Goal: Information Seeking & Learning: Learn about a topic

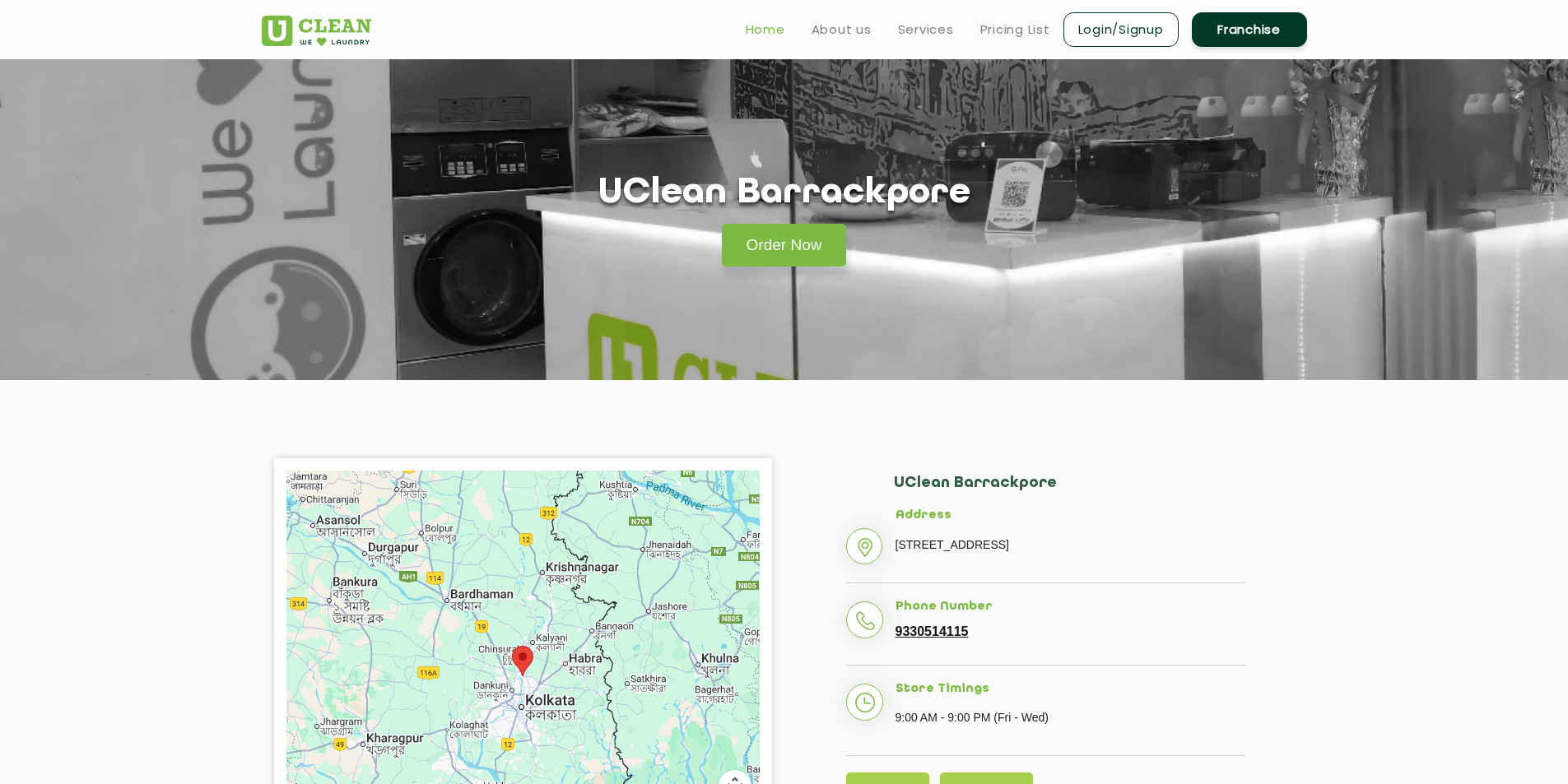
click at [778, 29] on link "Home" at bounding box center [766, 29] width 39 height 20
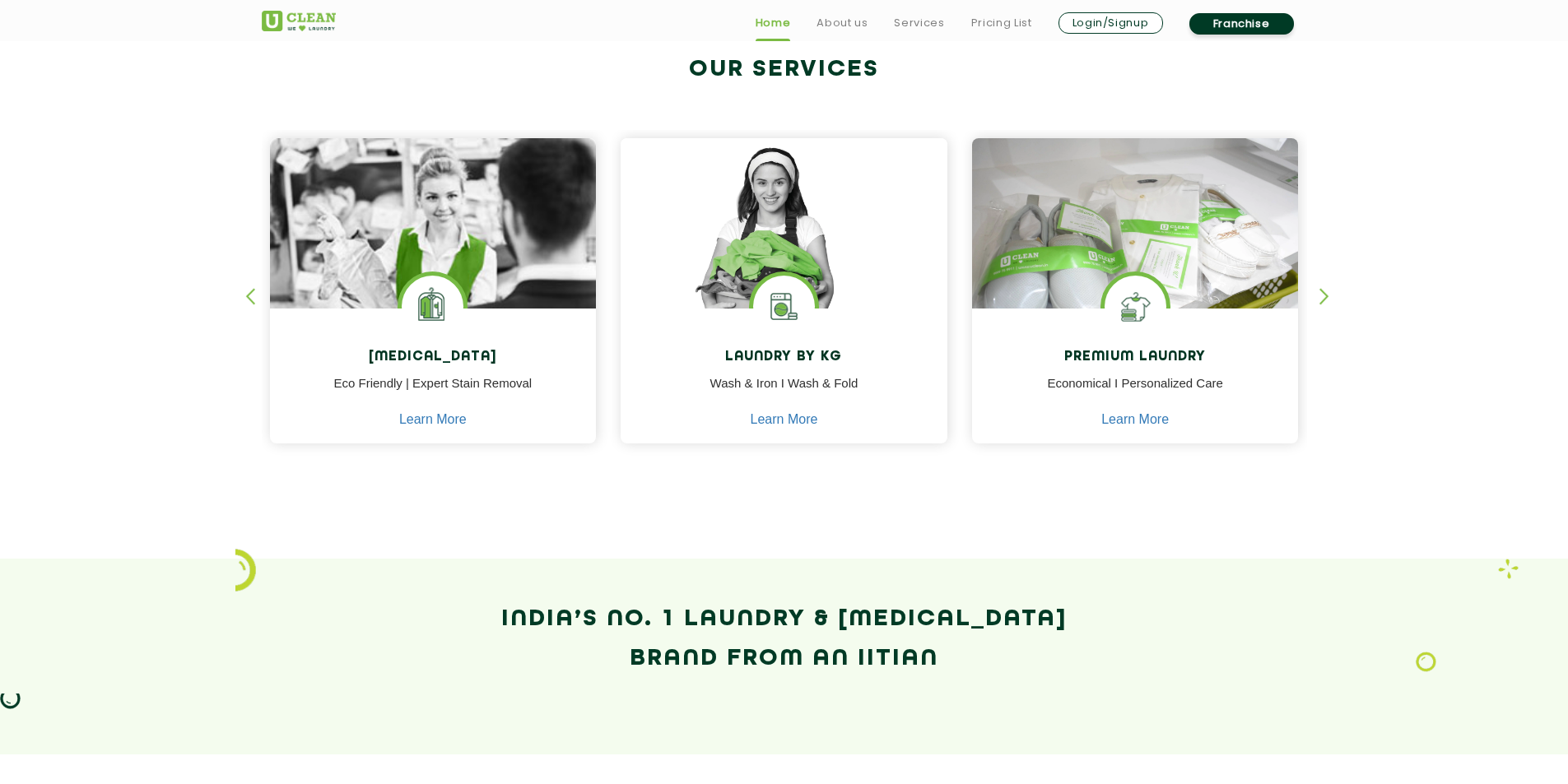
scroll to position [658, 0]
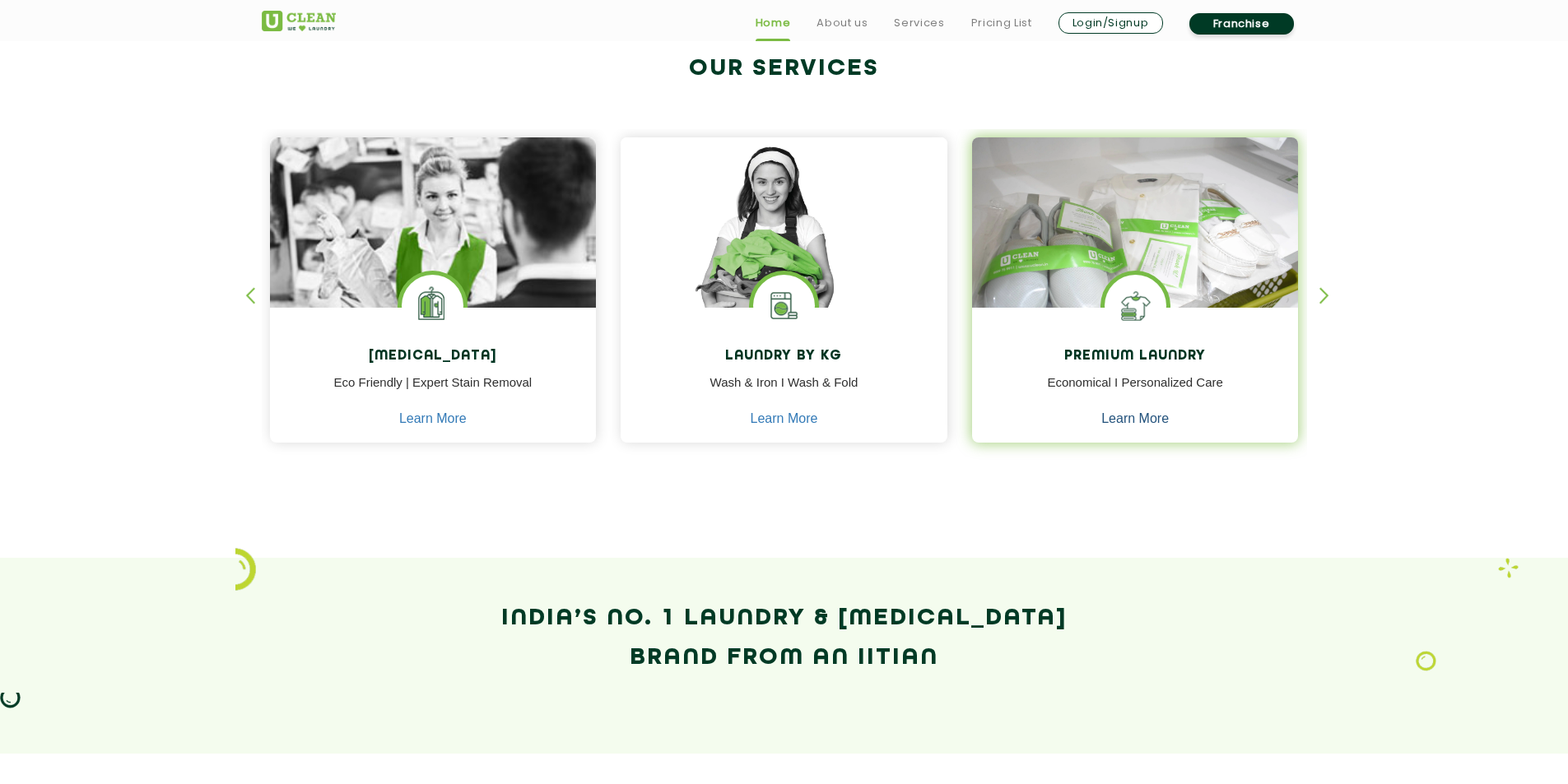
click at [1118, 419] on link "Learn More" at bounding box center [1135, 419] width 68 height 15
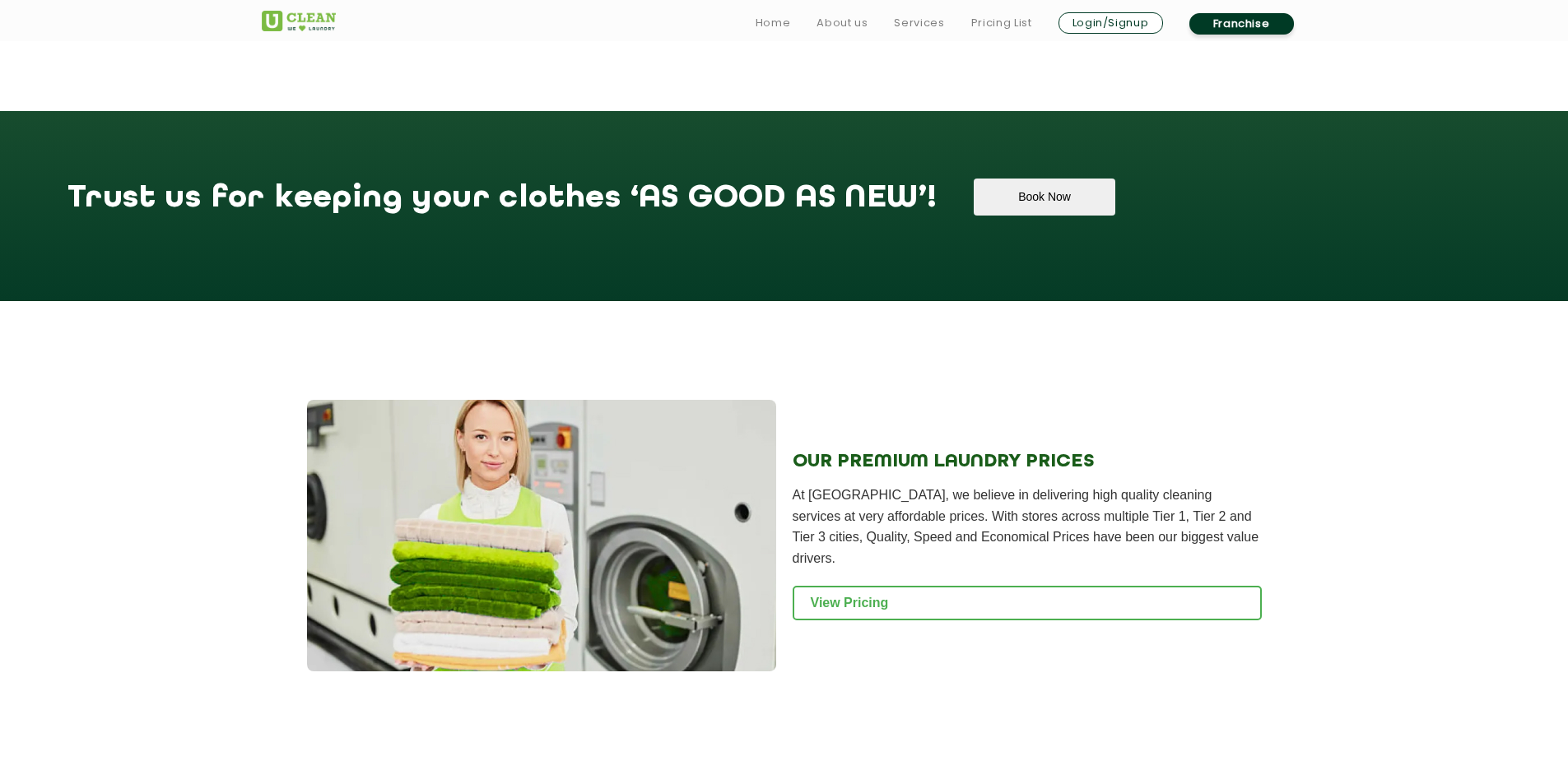
scroll to position [1728, 0]
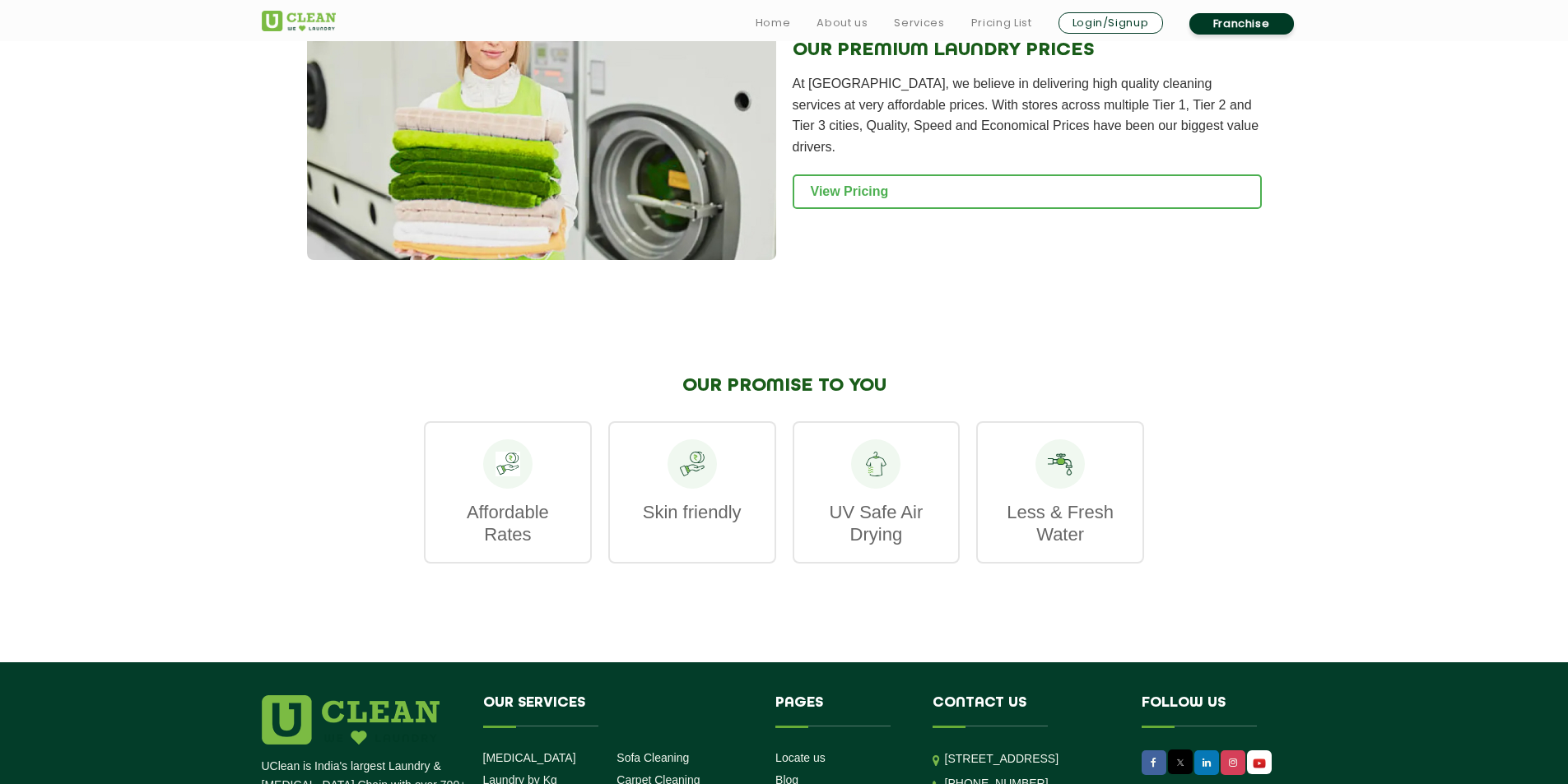
click at [1004, 438] on div "Less & Fresh Water" at bounding box center [1060, 492] width 168 height 142
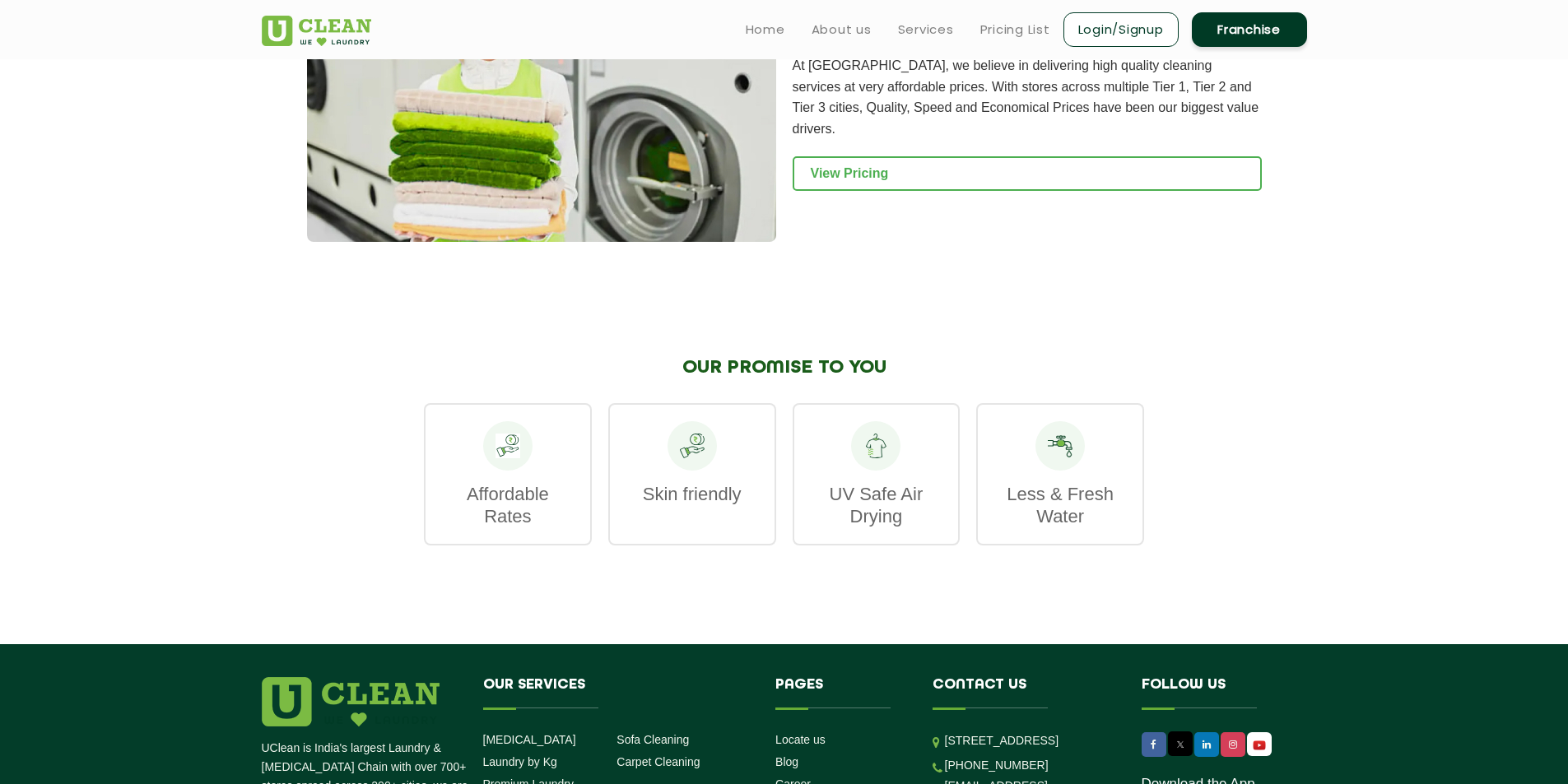
scroll to position [1738, 0]
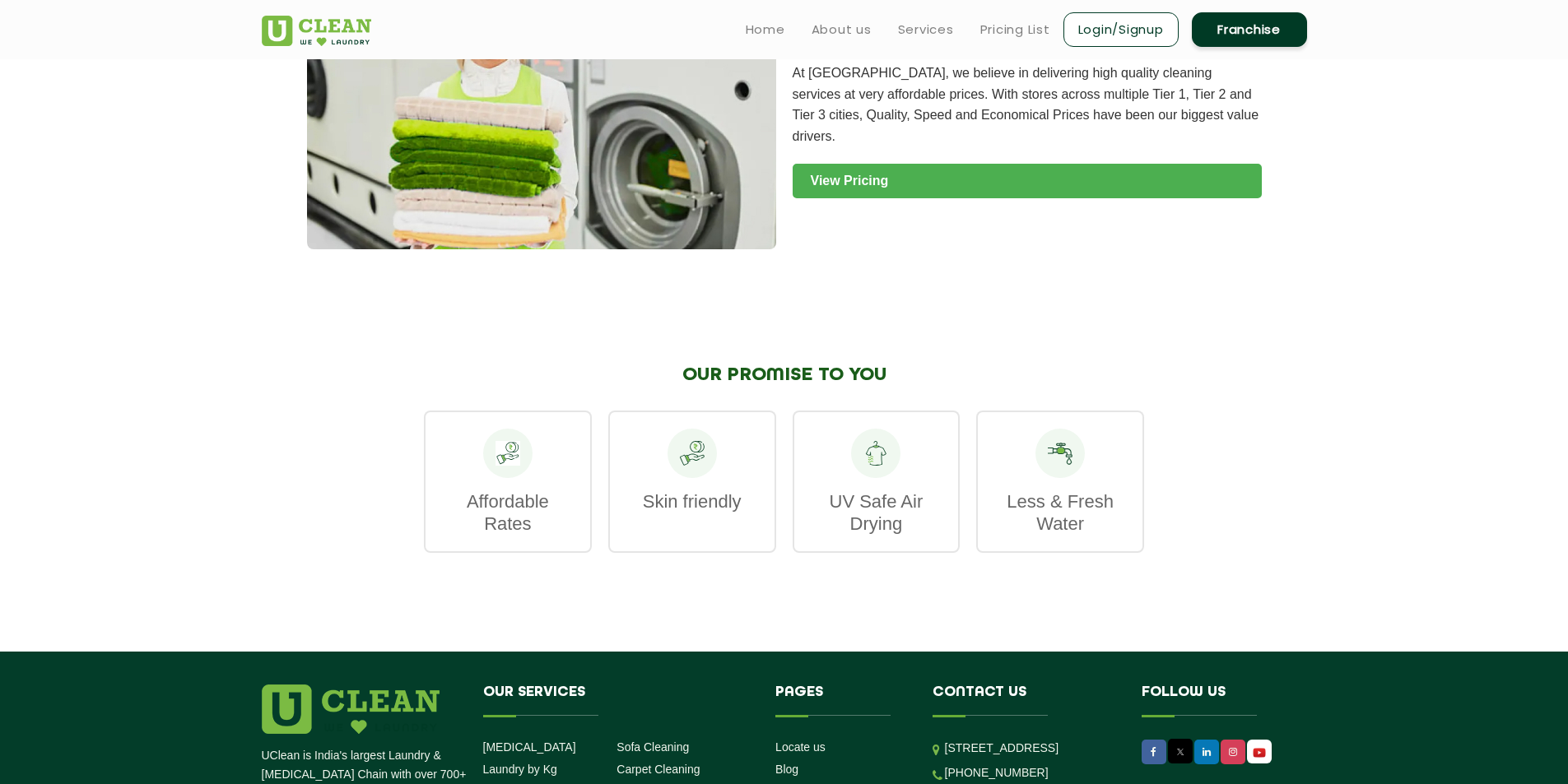
click at [842, 163] on link "View Pricing" at bounding box center [1028, 181] width 469 height 34
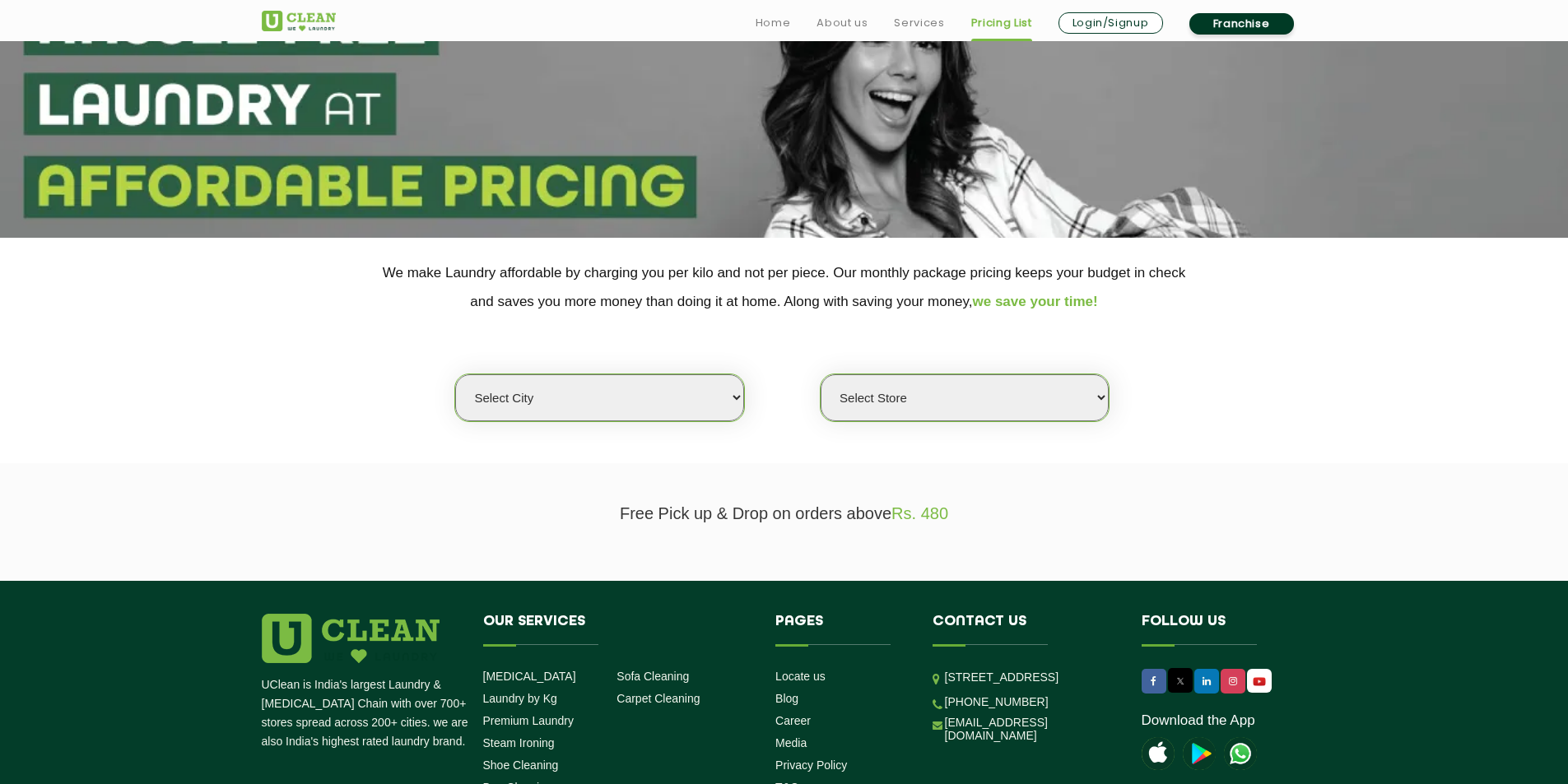
scroll to position [164, 0]
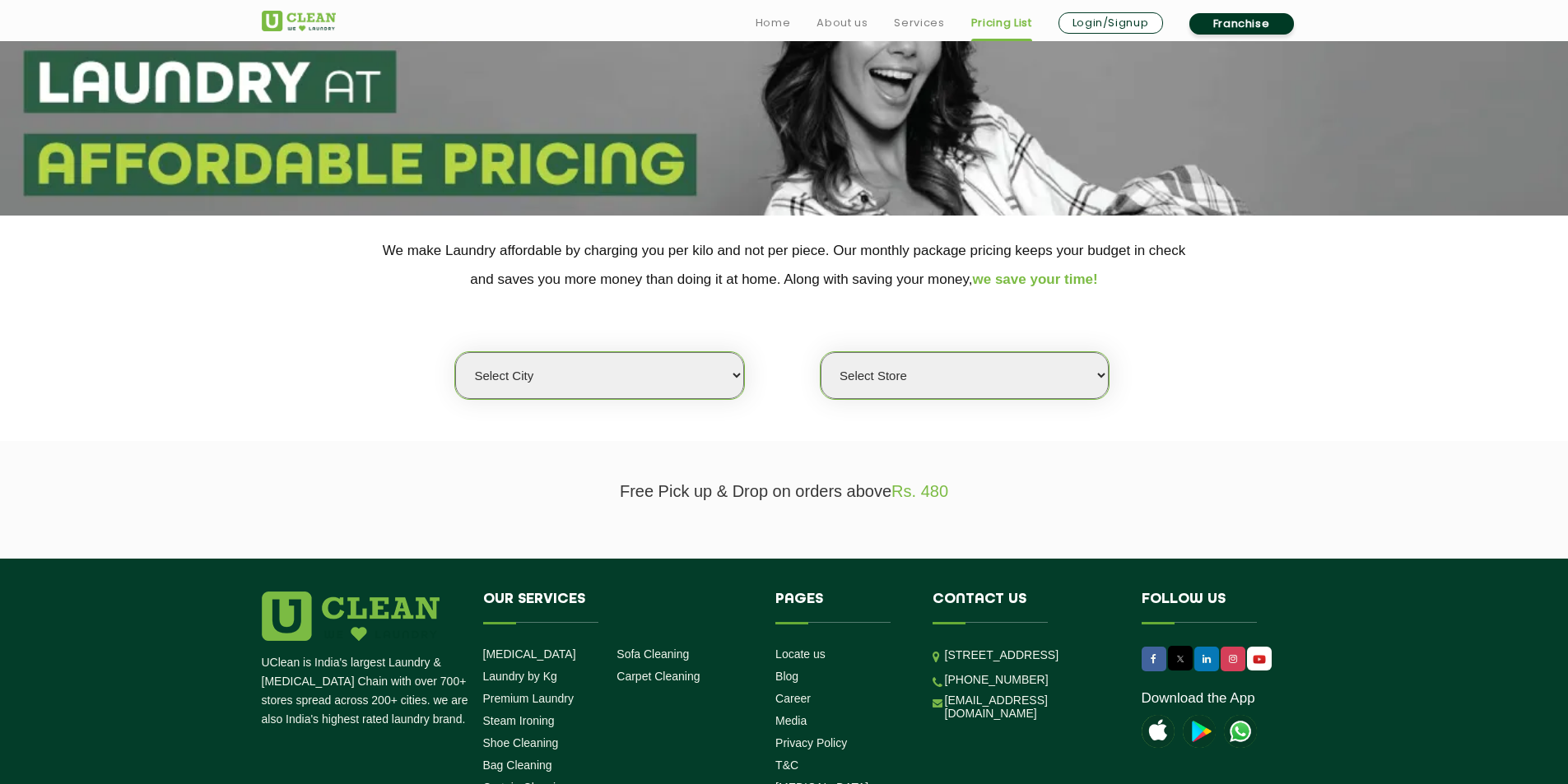
click at [604, 342] on div "Select city Aalo Agartala Agra Ahmedabad Akola Aligarh Alwar - UClean Select Am…" at bounding box center [784, 347] width 1070 height 106
click at [605, 363] on select "Select city Aalo Agartala Agra Ahmedabad Akola Aligarh Alwar - UClean Select Am…" at bounding box center [599, 375] width 288 height 47
select select "8"
click at [456, 352] on select "Select city Aalo Agartala Agra Ahmedabad Akola Aligarh Alwar - UClean Select Am…" at bounding box center [599, 375] width 288 height 47
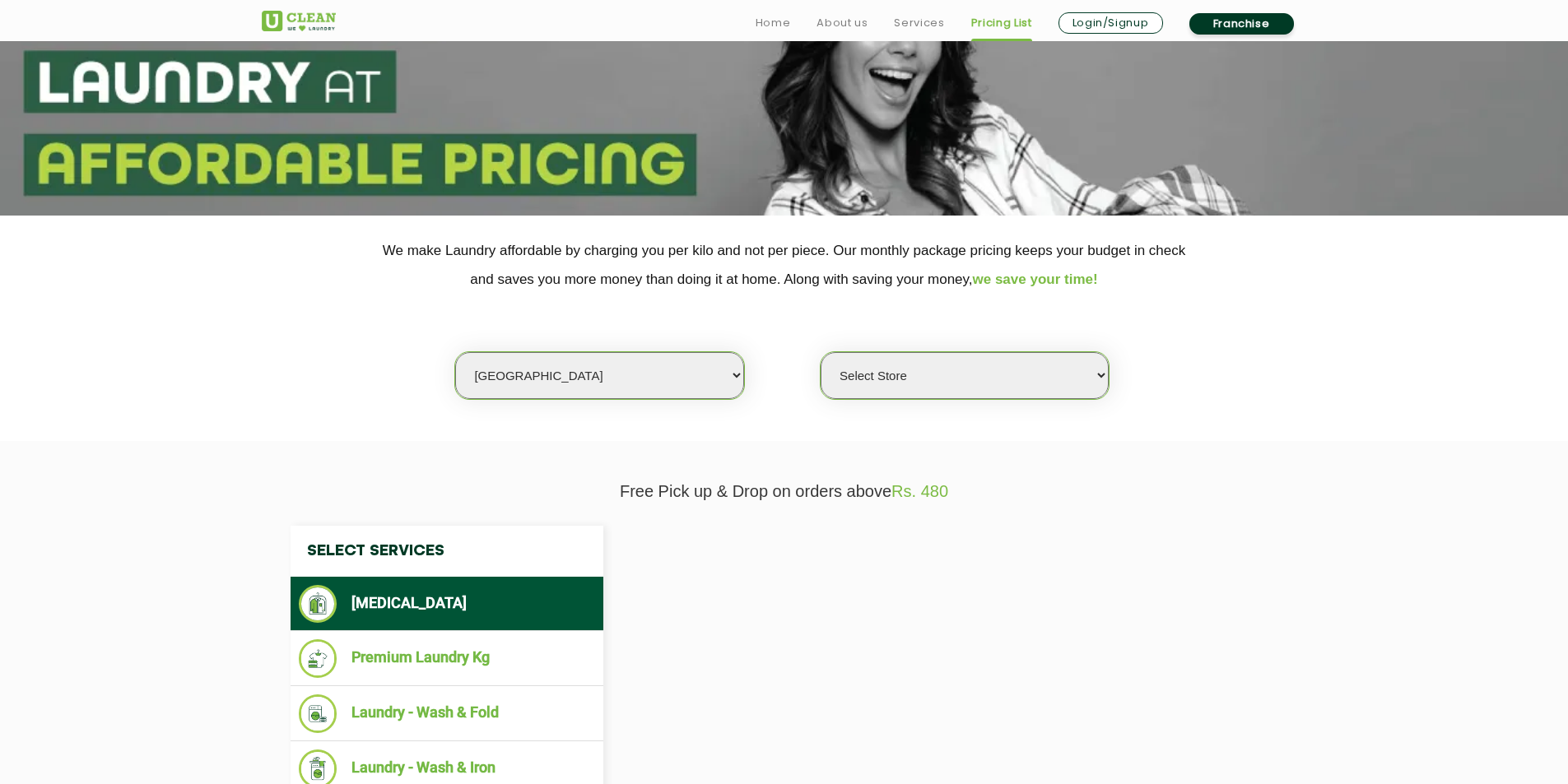
select select "0"
click at [898, 372] on select "Select Store UClean Jadavpur UClean Kamalgazi UClean Astra Towers UClean Bansdr…" at bounding box center [964, 375] width 288 height 47
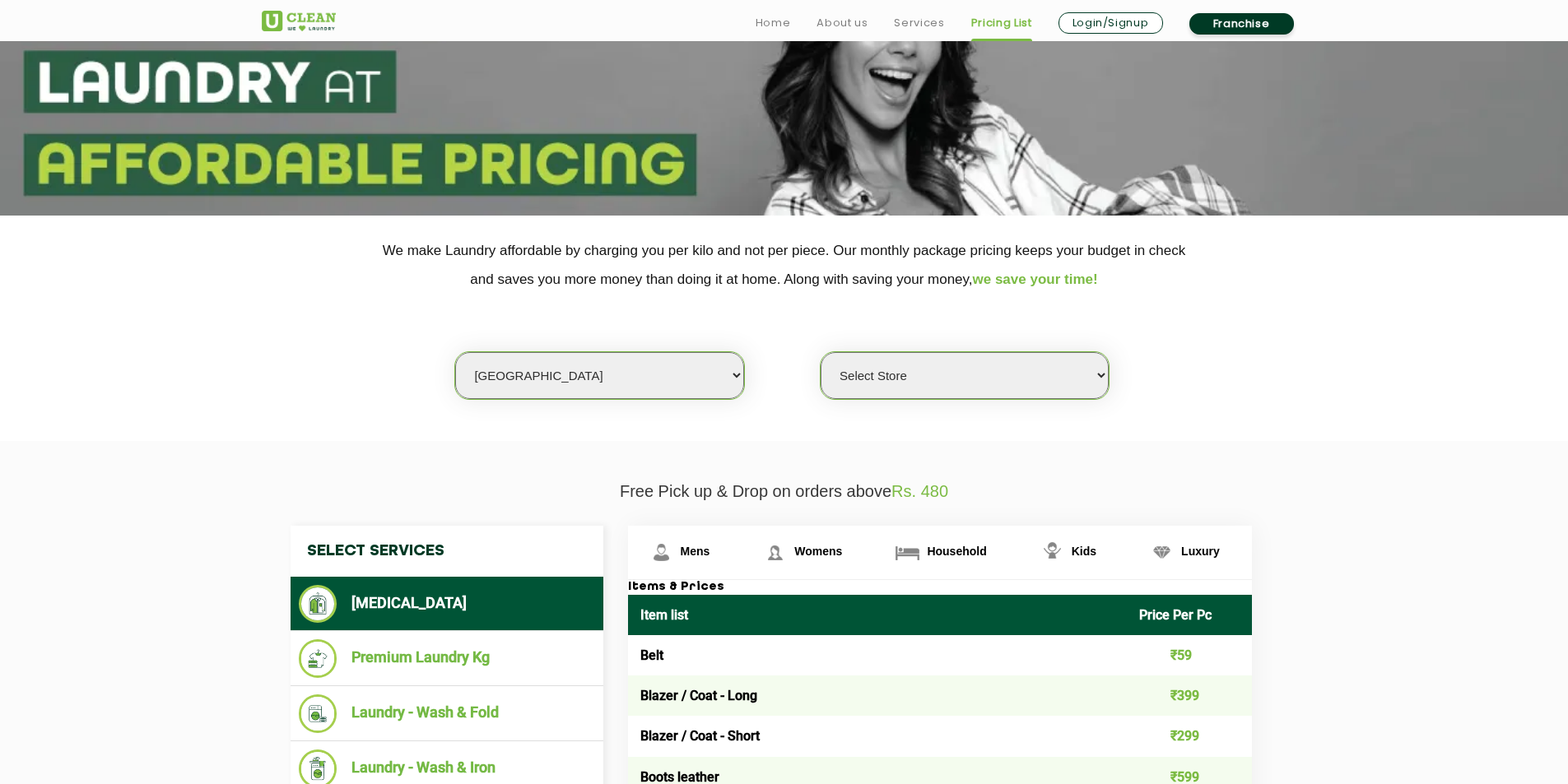
click at [315, 359] on div "Select city Aalo Agartala Agra Ahmedabad Akola Aligarh Alwar - UClean Select Am…" at bounding box center [784, 347] width 1070 height 106
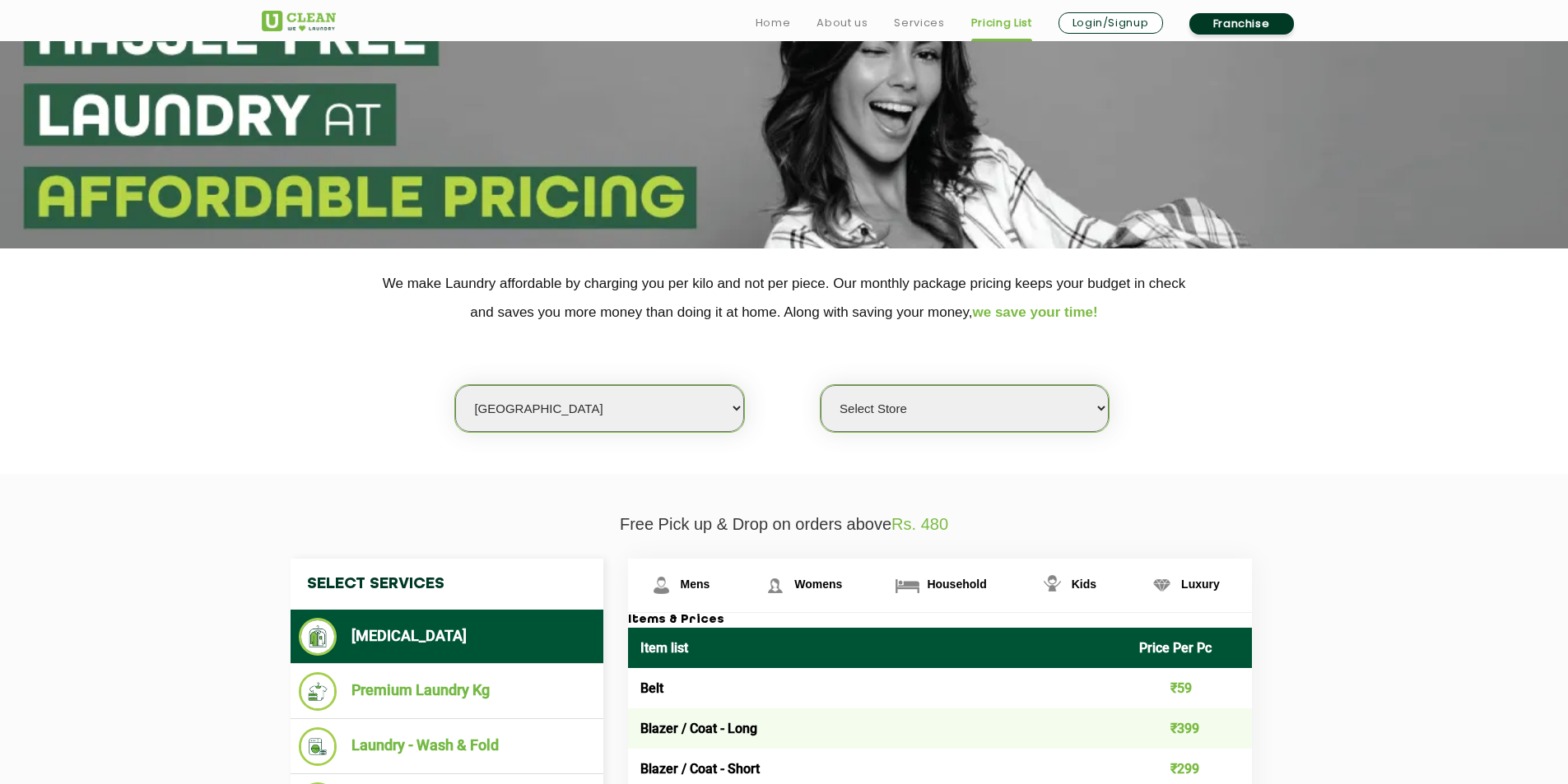
scroll to position [330, 0]
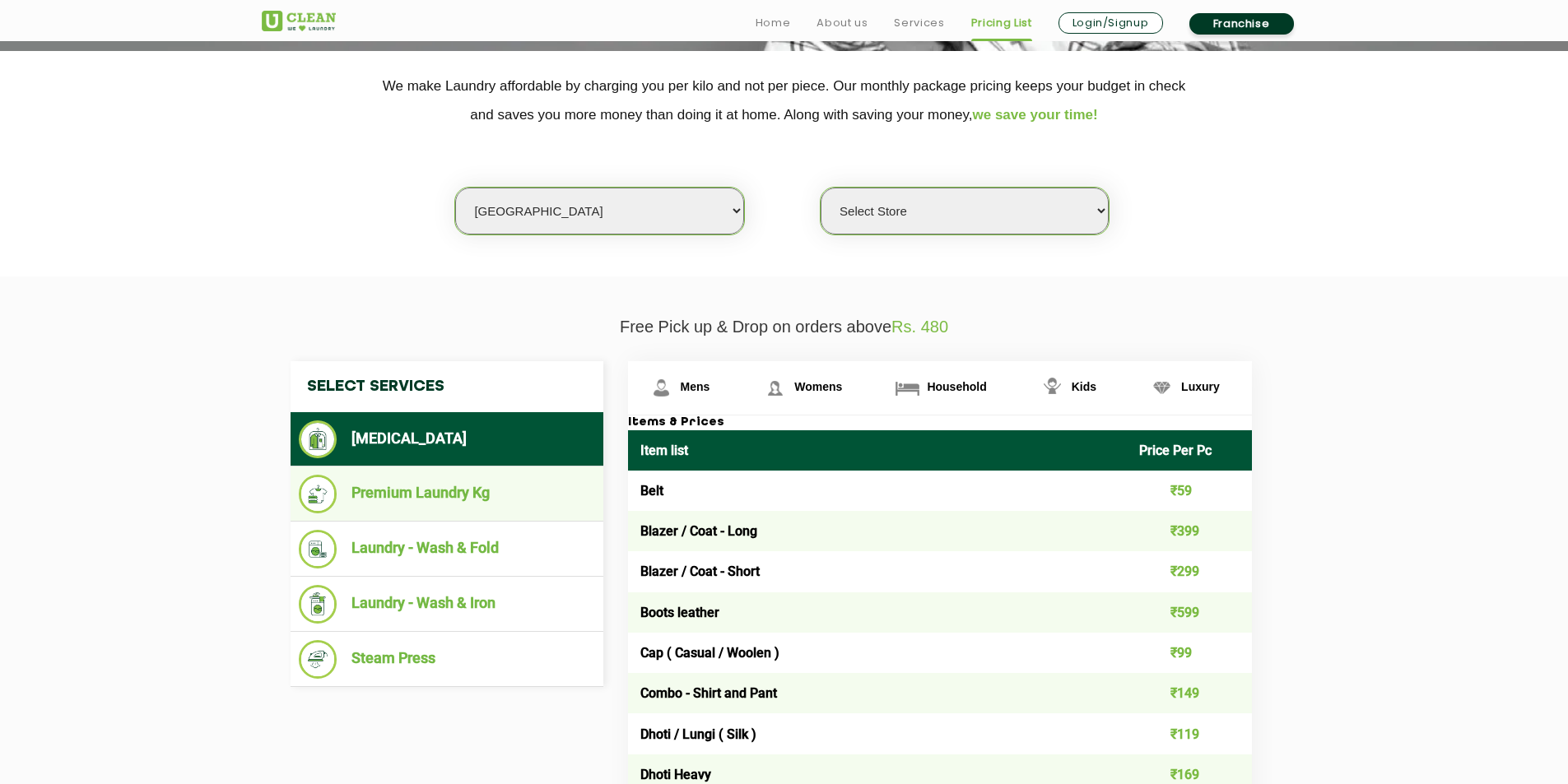
click at [438, 502] on li "Premium Laundry Kg" at bounding box center [447, 494] width 296 height 39
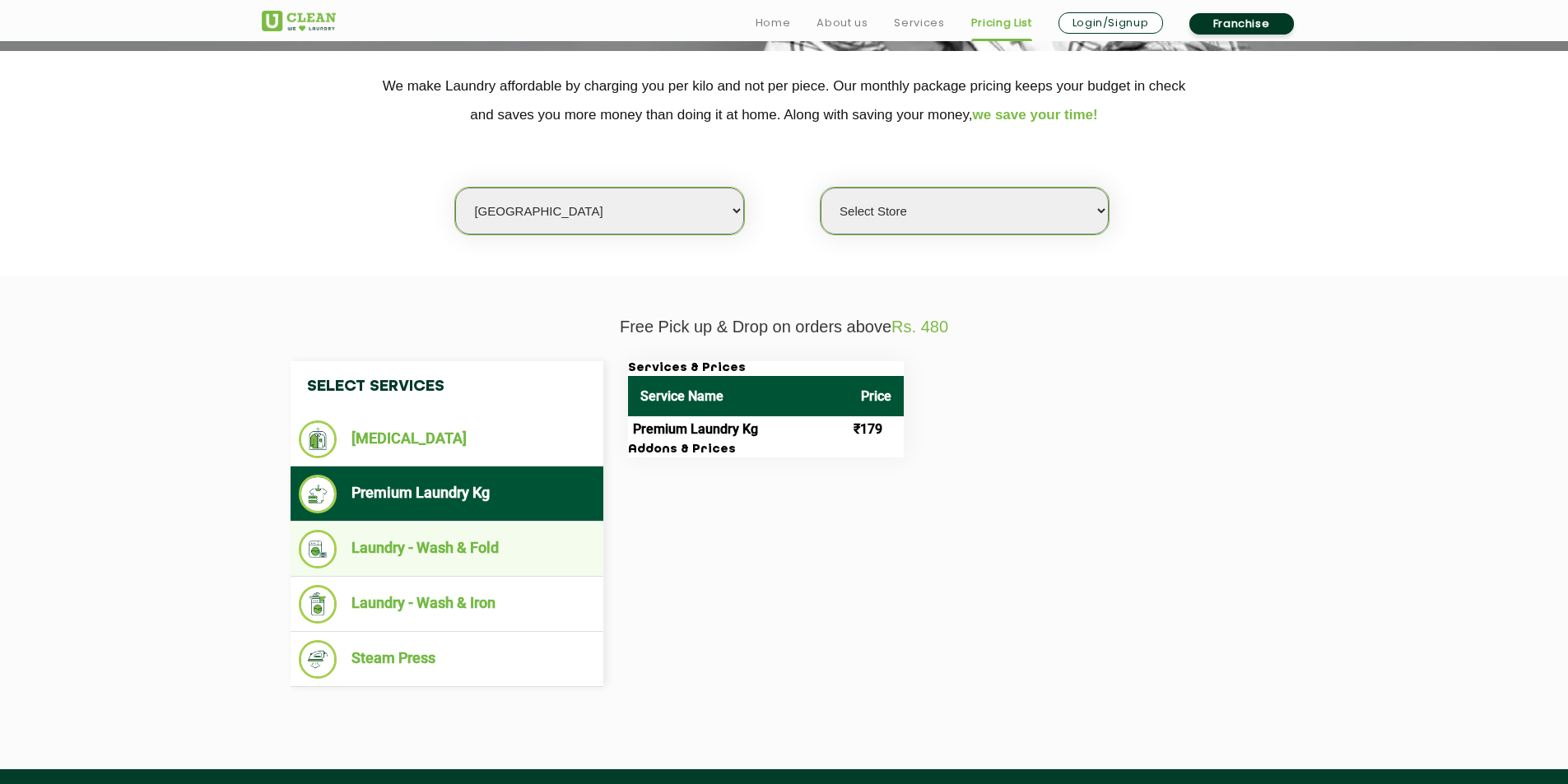
click at [466, 543] on li "Laundry - Wash & Fold" at bounding box center [447, 549] width 296 height 39
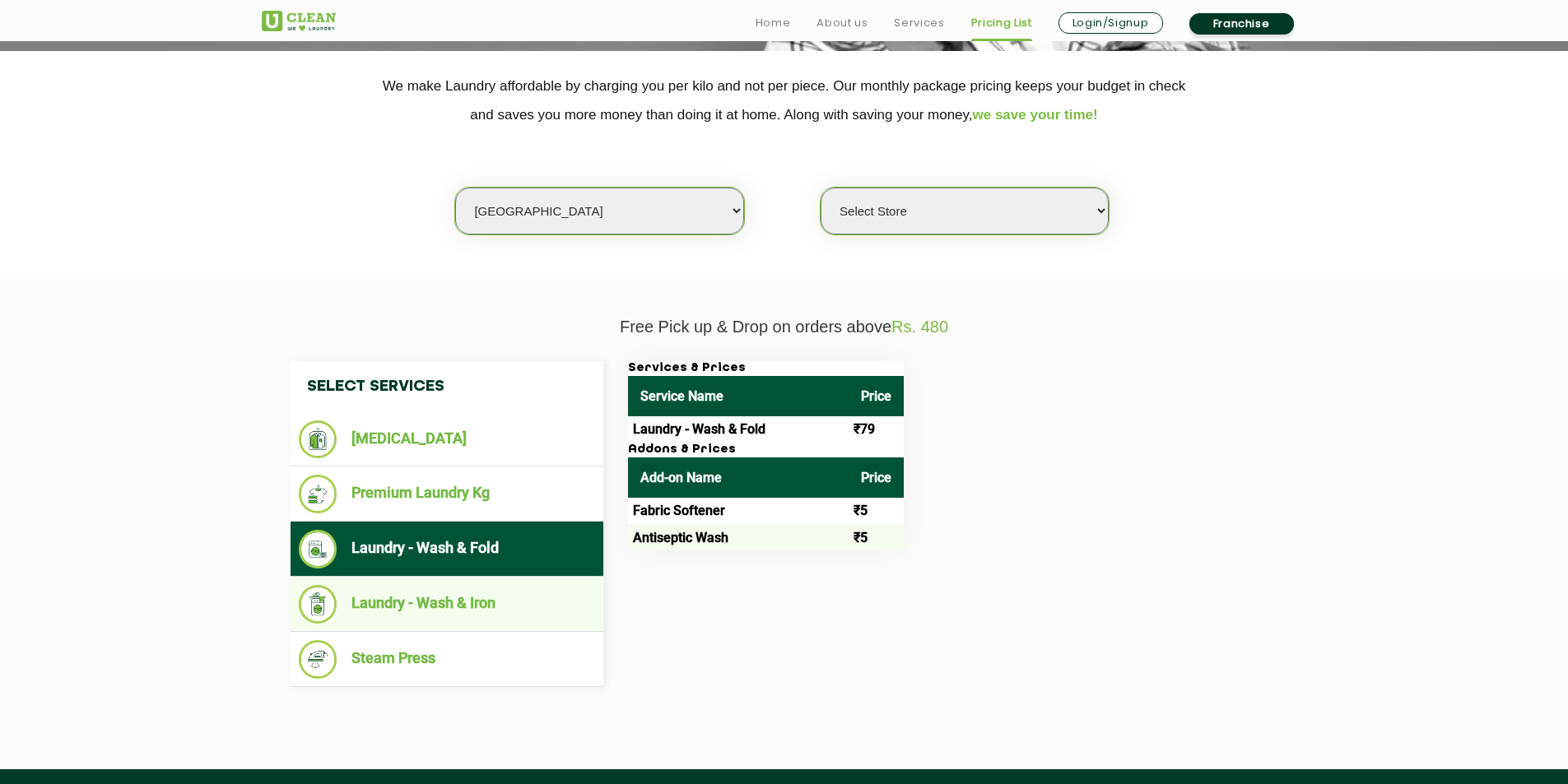
click at [435, 585] on li "Laundry - Wash & Iron" at bounding box center [447, 604] width 296 height 39
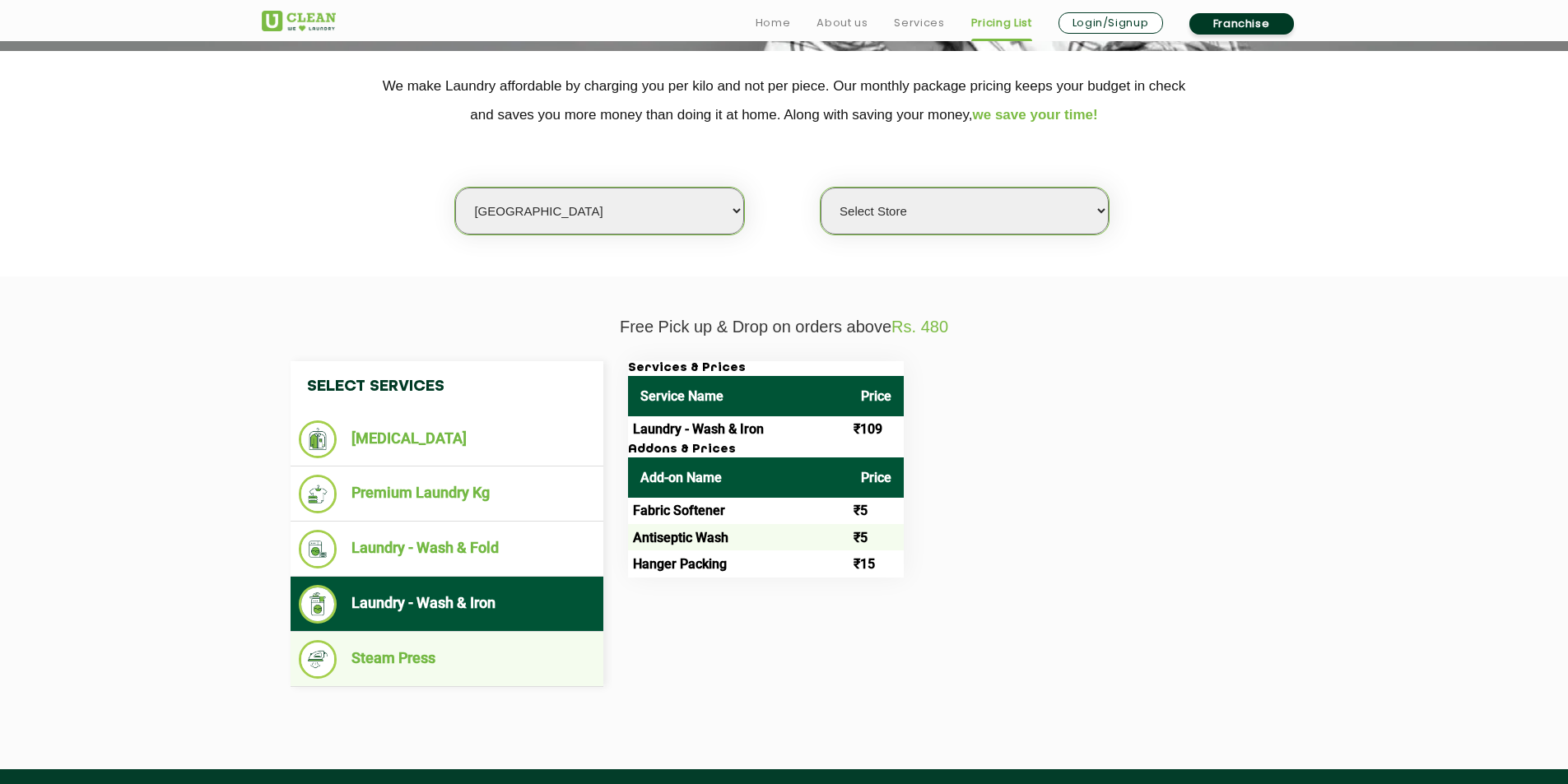
click at [413, 651] on li "Steam Press" at bounding box center [447, 659] width 296 height 39
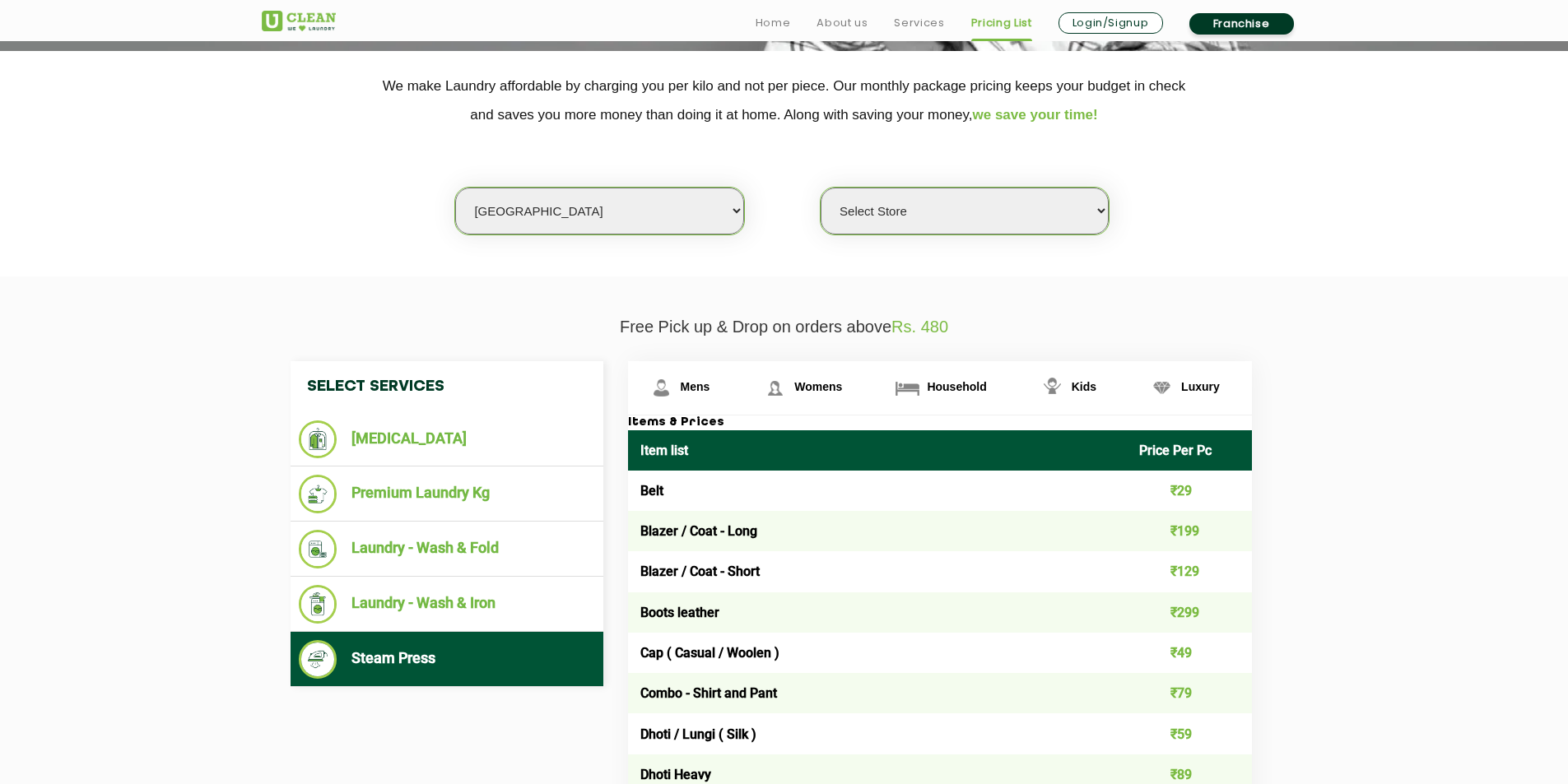
scroll to position [412, 0]
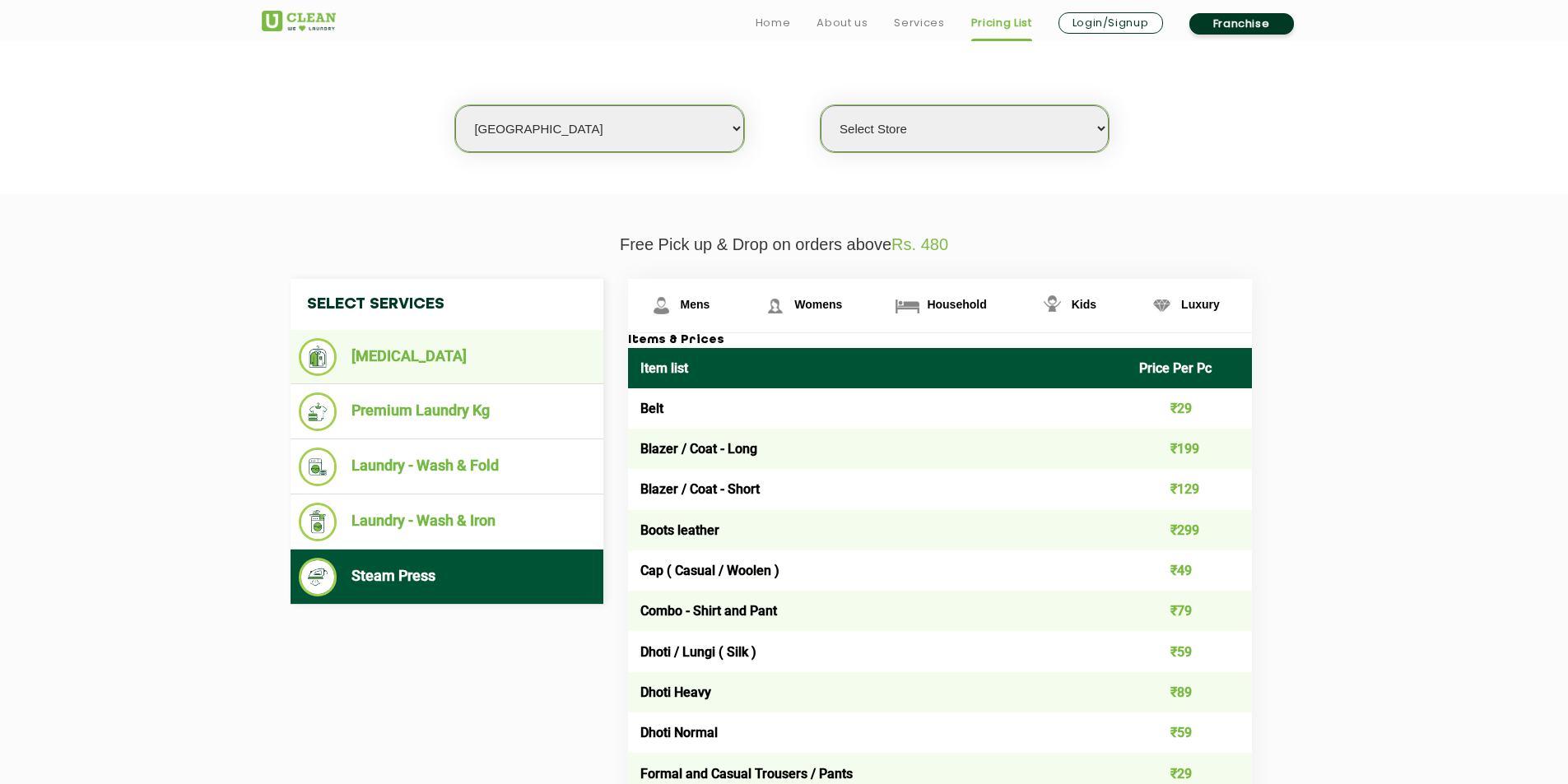
click at [454, 365] on li "[MEDICAL_DATA]" at bounding box center [447, 357] width 296 height 38
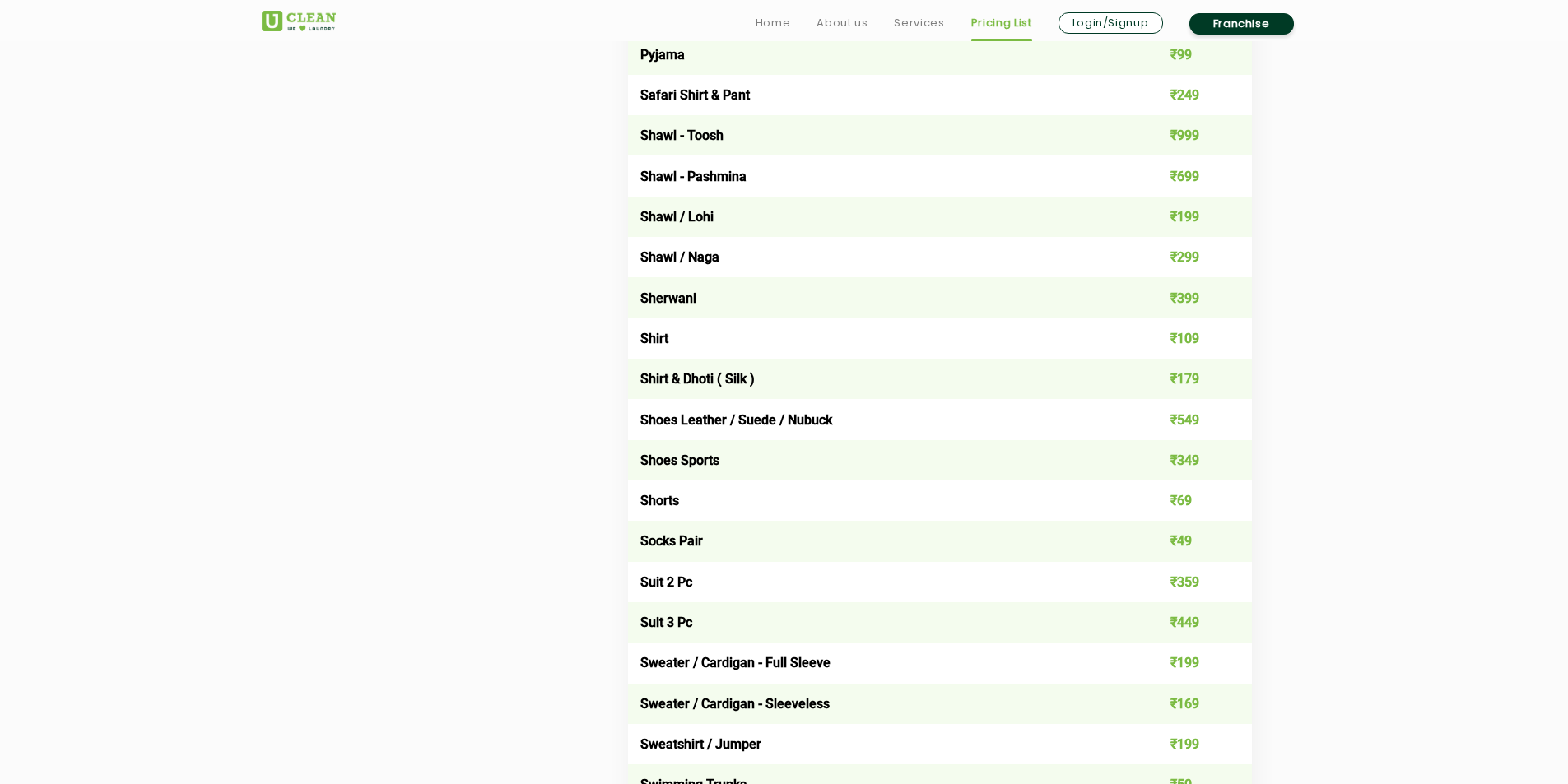
scroll to position [2222, 0]
